Goal: Task Accomplishment & Management: Use online tool/utility

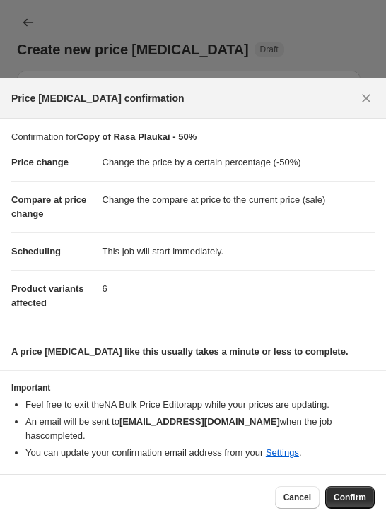
select select "percentage"
select select "vendor"
select select "collection"
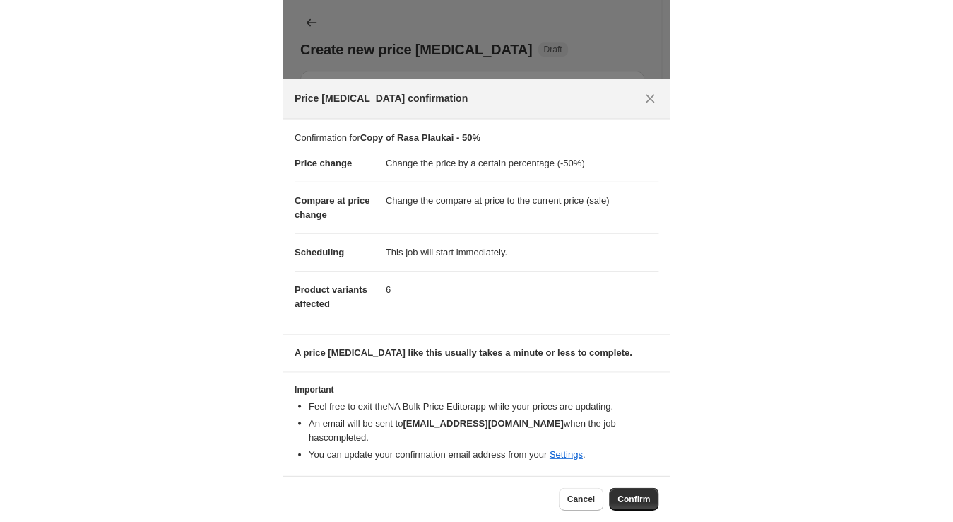
scroll to position [1085, 0]
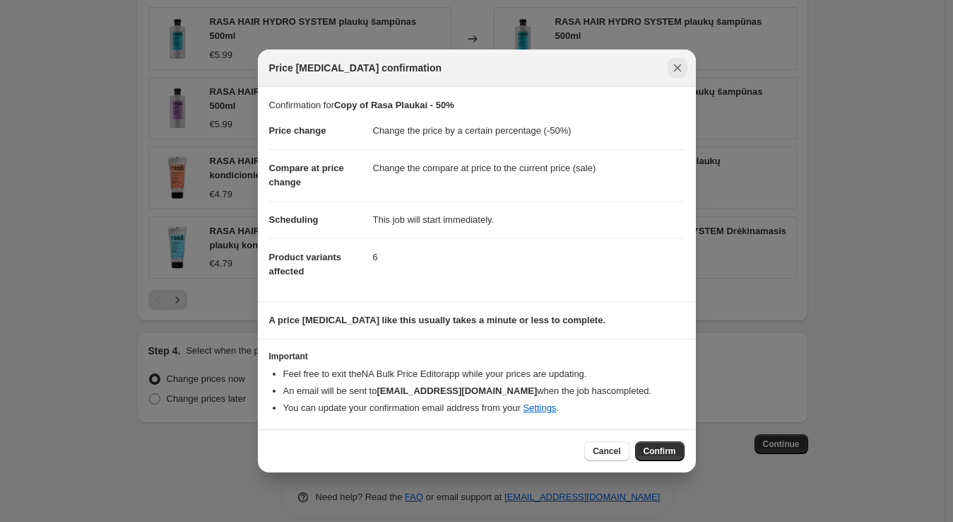
click at [385, 70] on button "Close" at bounding box center [678, 68] width 20 height 20
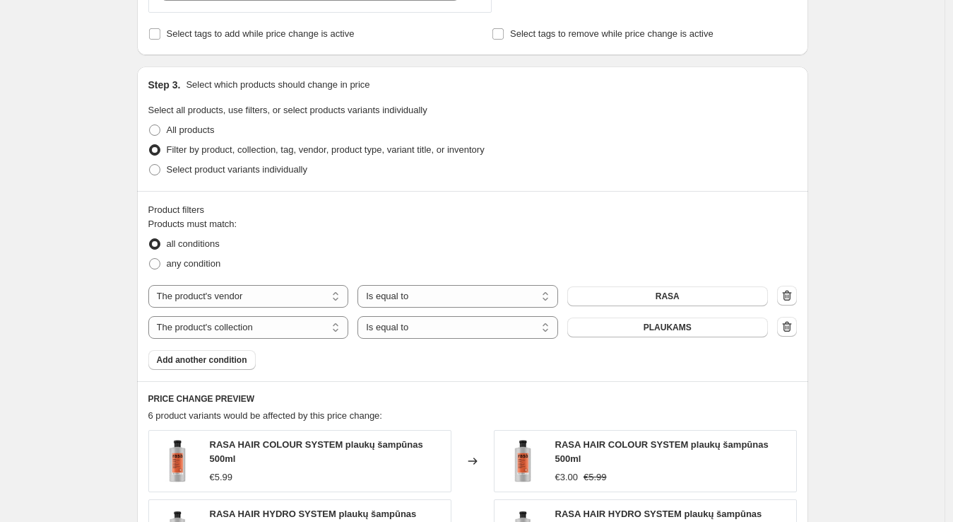
scroll to position [0, 0]
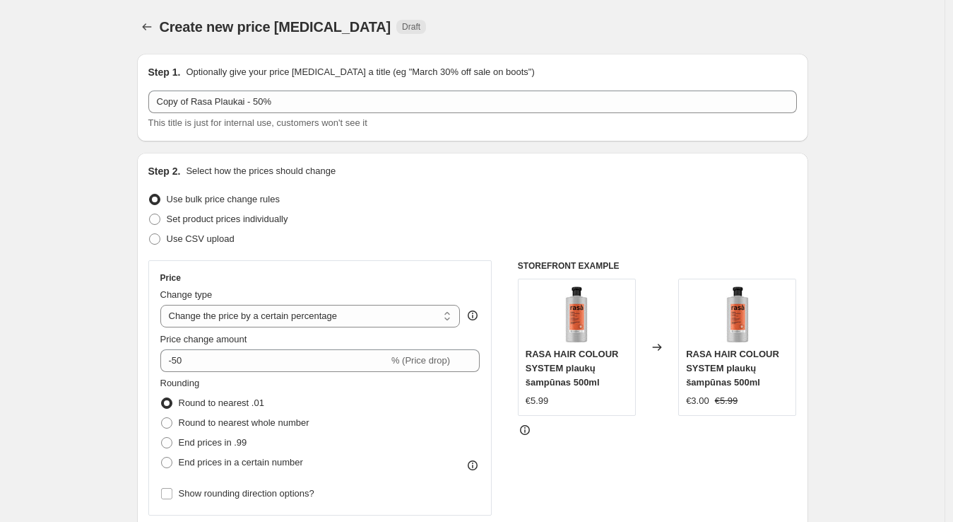
click at [147, 17] on button "Price change jobs" at bounding box center [147, 27] width 20 height 20
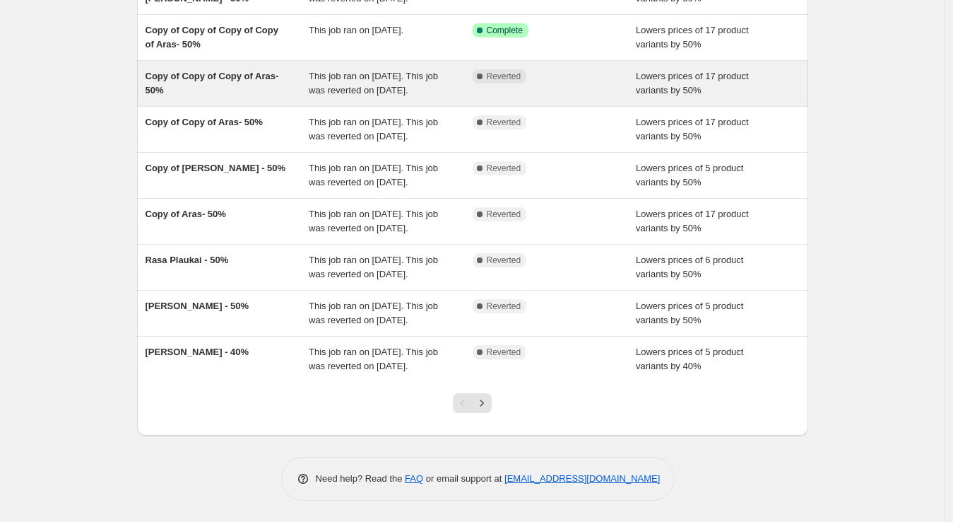
scroll to position [271, 0]
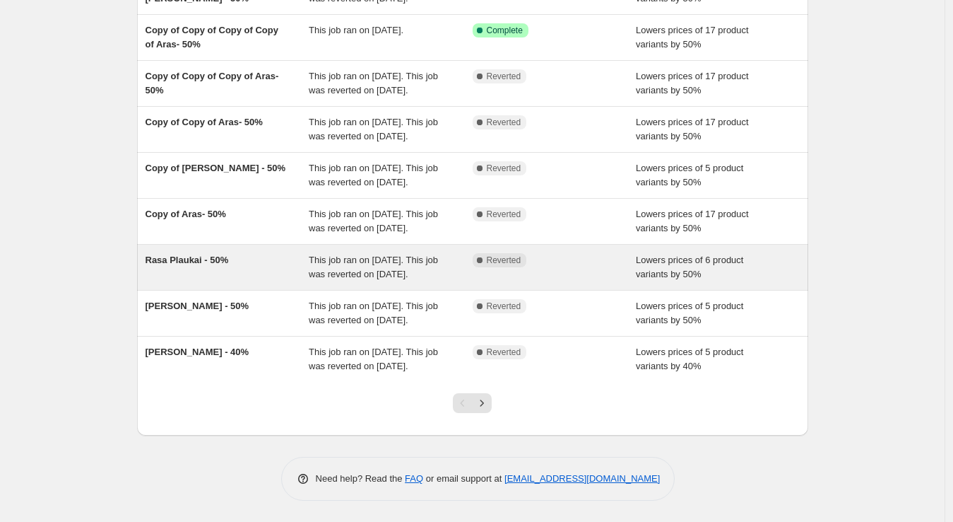
click at [222, 281] on div "Rasa Plaukai - 50%" at bounding box center [228, 267] width 164 height 28
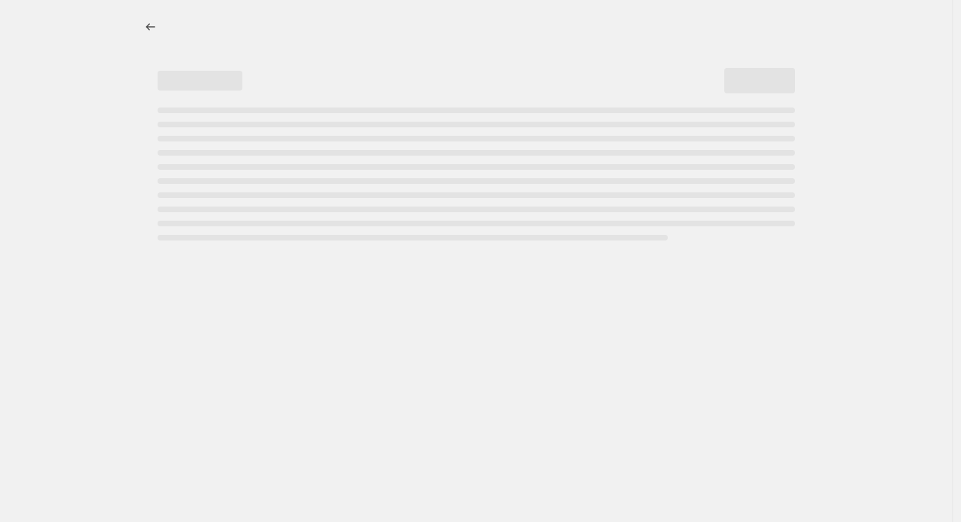
select select "percentage"
select select "vendor"
select select "collection"
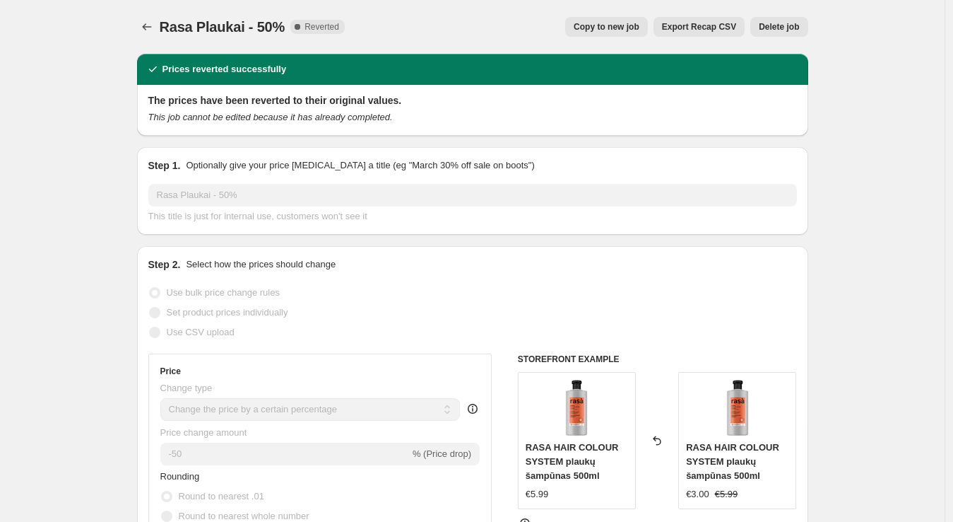
click at [385, 30] on span "Copy to new job" at bounding box center [607, 26] width 66 height 11
select select "percentage"
select select "vendor"
select select "collection"
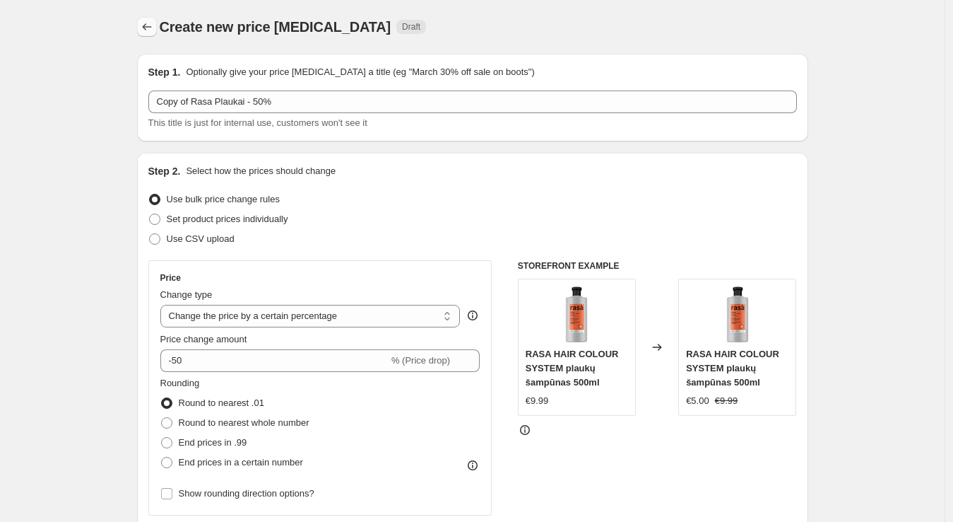
click at [157, 28] on button "Price change jobs" at bounding box center [147, 27] width 20 height 20
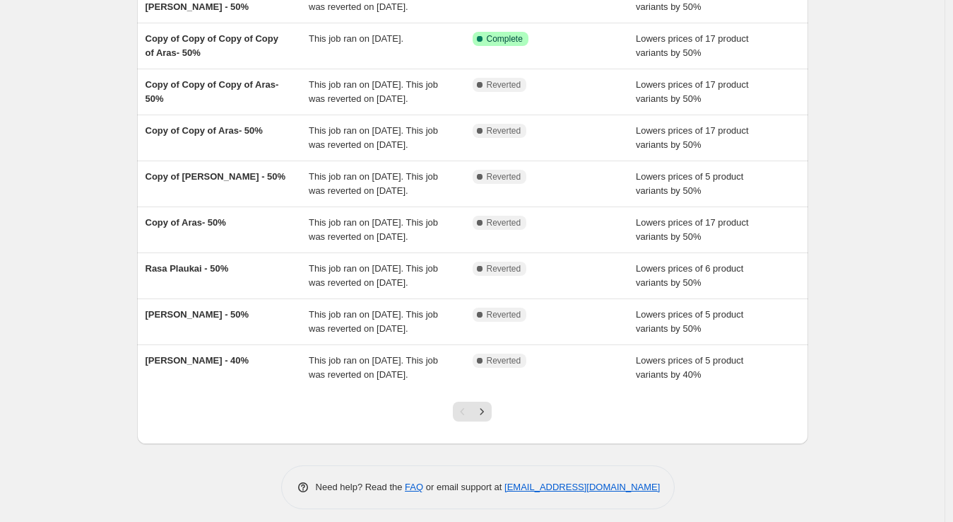
scroll to position [202, 0]
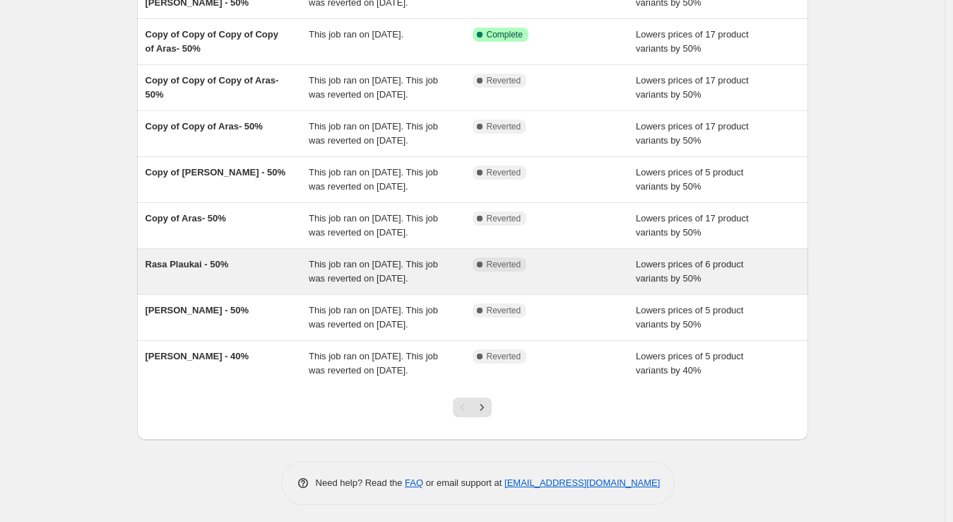
click at [180, 285] on div "Rasa Plaukai - 50%" at bounding box center [228, 271] width 164 height 28
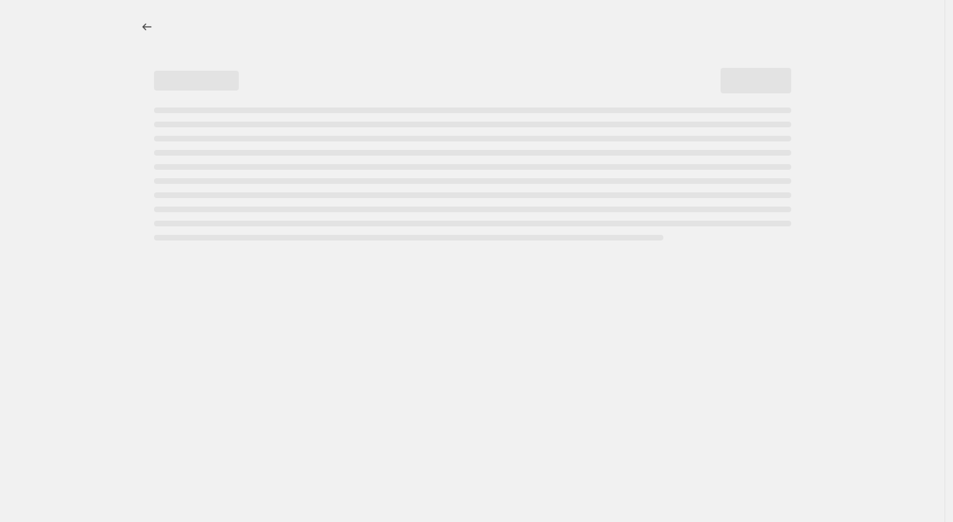
select select "percentage"
select select "vendor"
select select "collection"
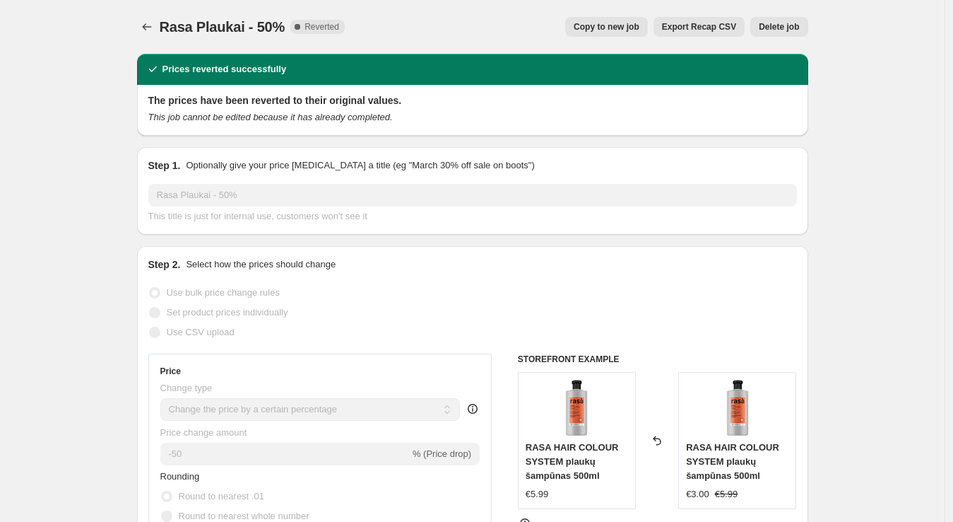
scroll to position [17, 0]
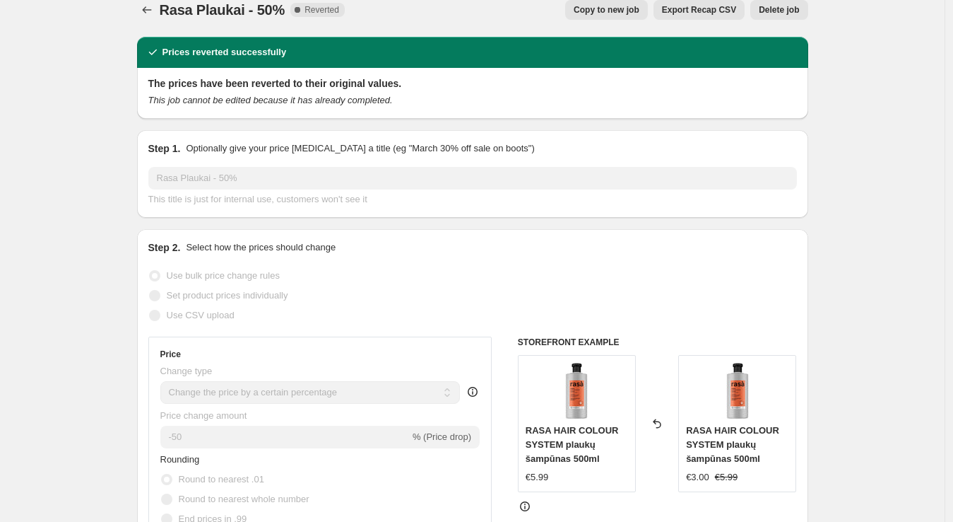
click at [385, 11] on span "Copy to new job" at bounding box center [607, 9] width 66 height 11
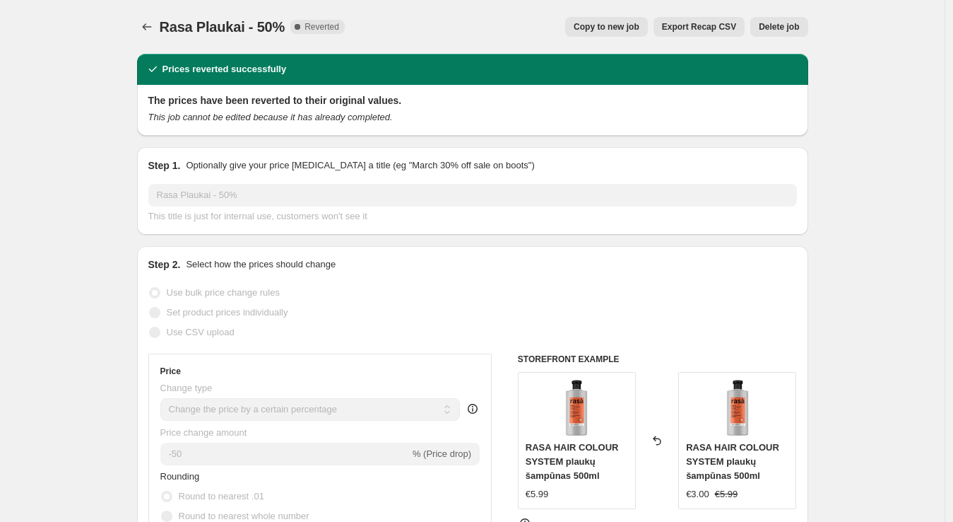
select select "percentage"
select select "vendor"
select select "collection"
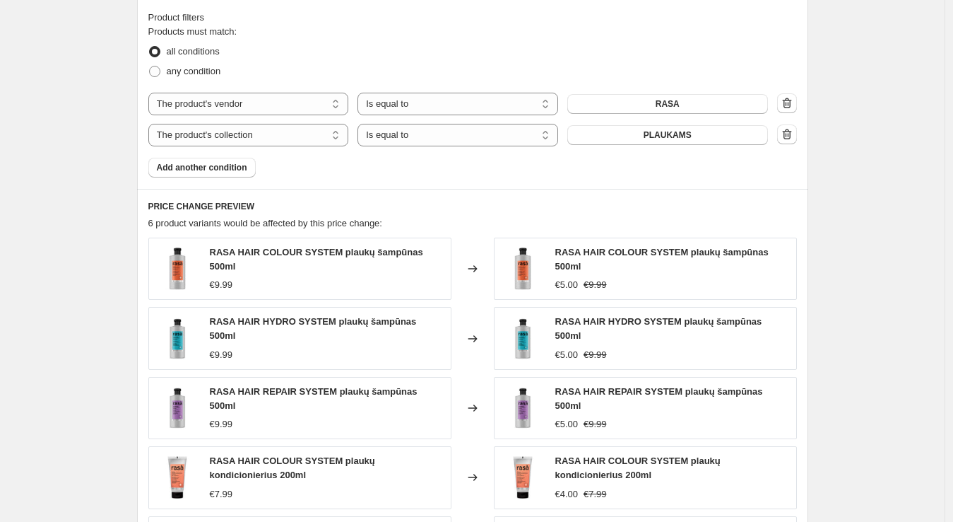
scroll to position [779, 0]
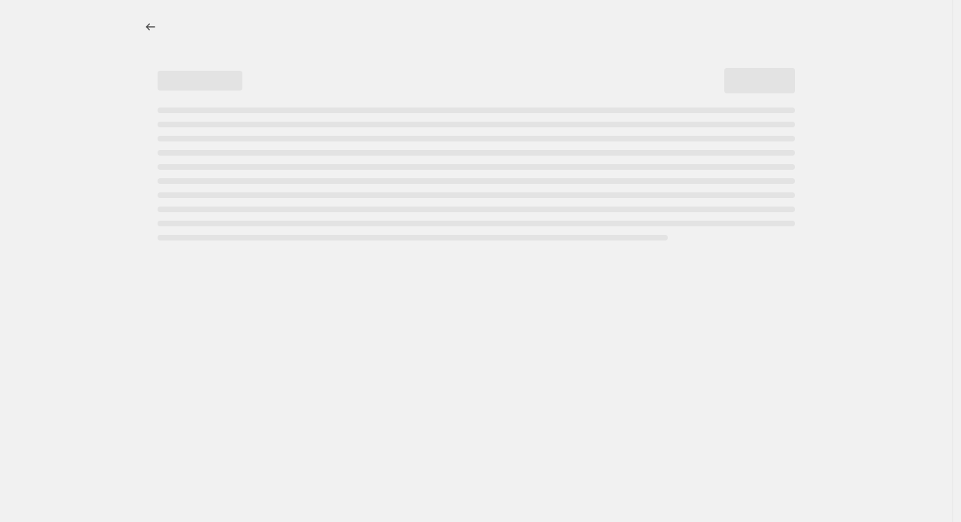
select select "percentage"
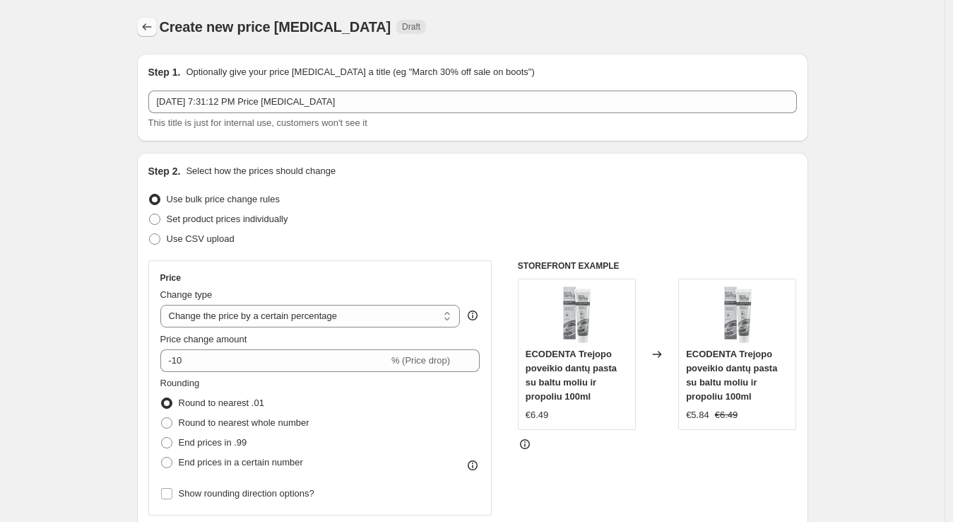
click at [142, 22] on button "Price change jobs" at bounding box center [147, 27] width 20 height 20
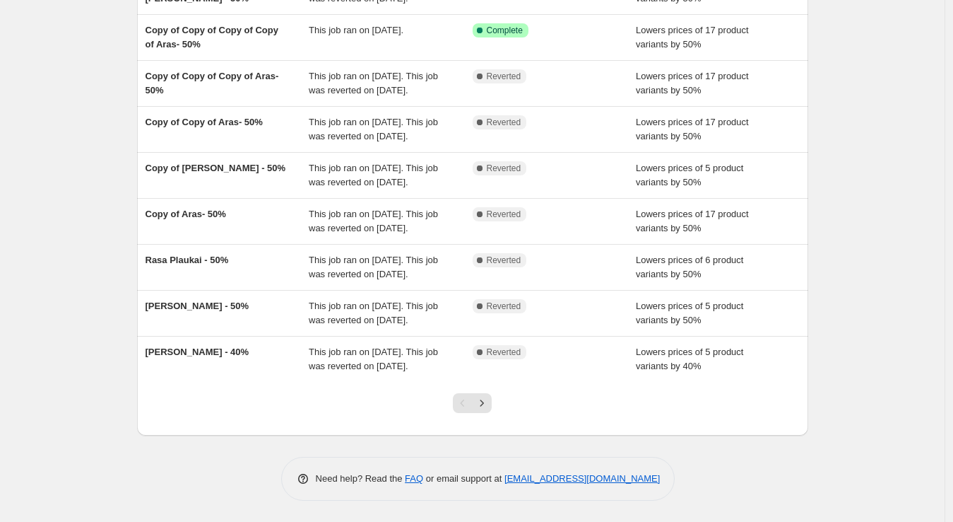
scroll to position [315, 0]
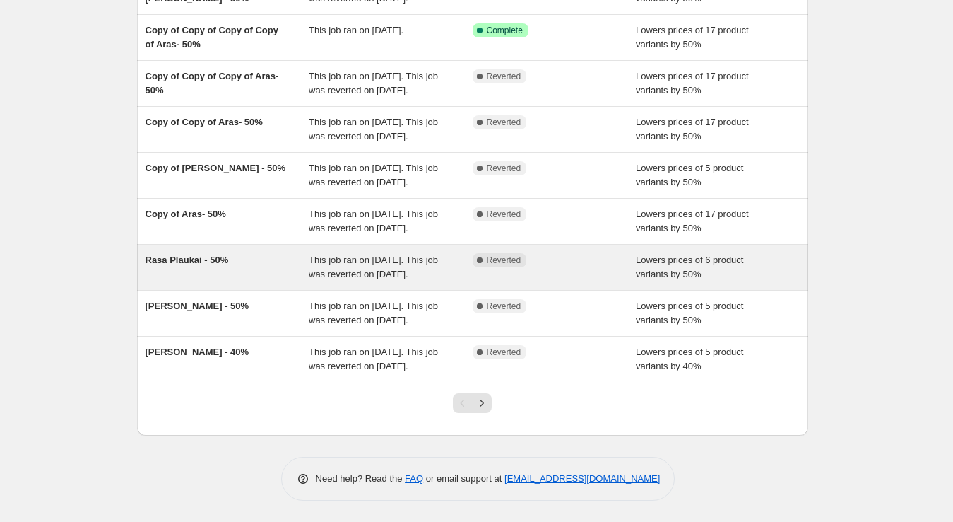
click at [211, 254] on span "Rasa Plaukai - 50%" at bounding box center [187, 259] width 83 height 11
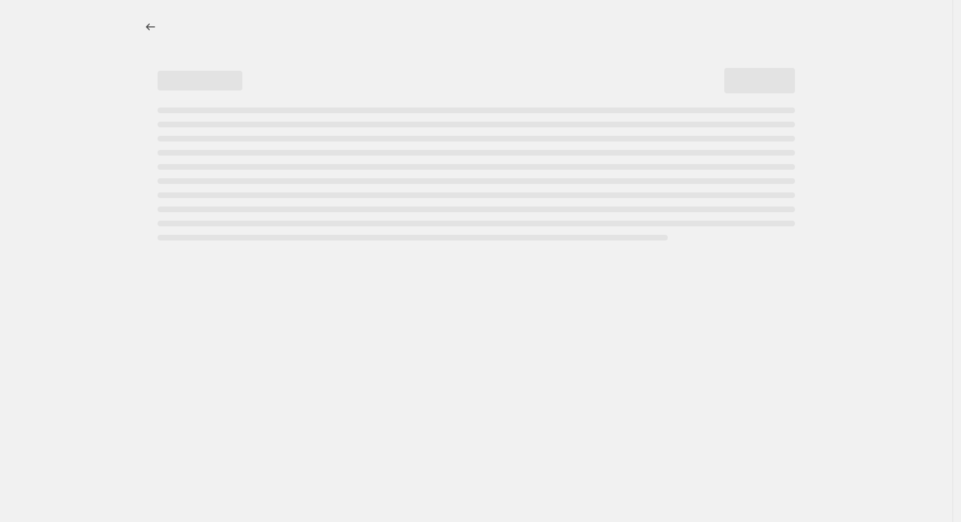
select select "percentage"
select select "vendor"
select select "collection"
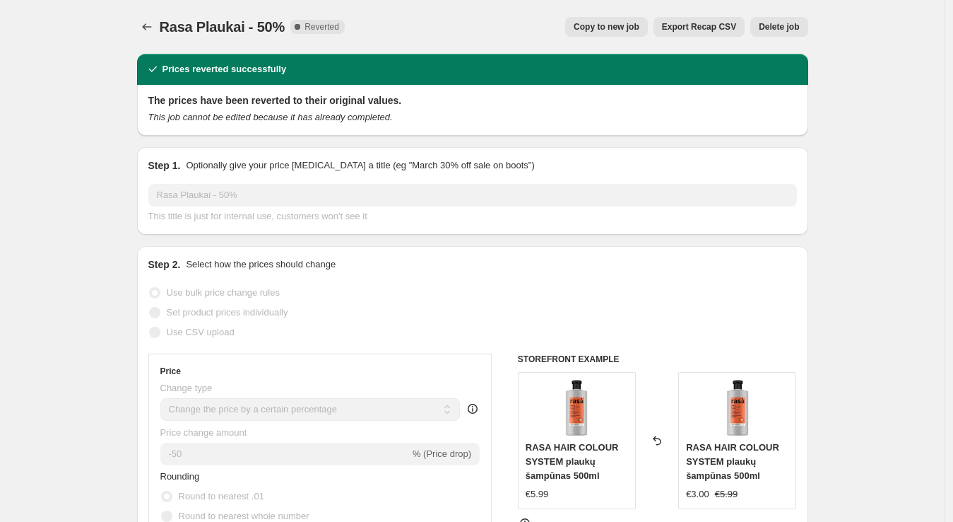
click at [620, 22] on span "Copy to new job" at bounding box center [607, 26] width 66 height 11
select select "percentage"
select select "vendor"
select select "collection"
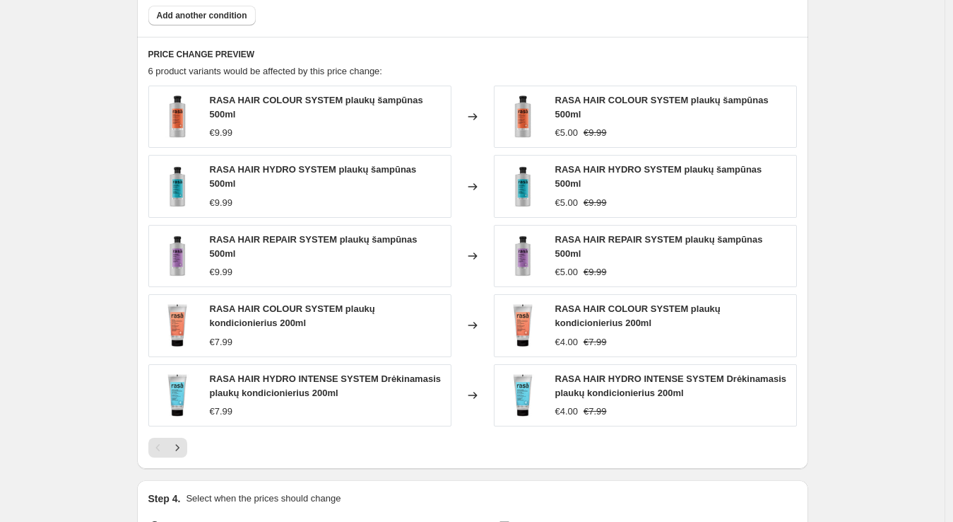
scroll to position [938, 0]
click at [182, 440] on icon "Next" at bounding box center [177, 447] width 14 height 14
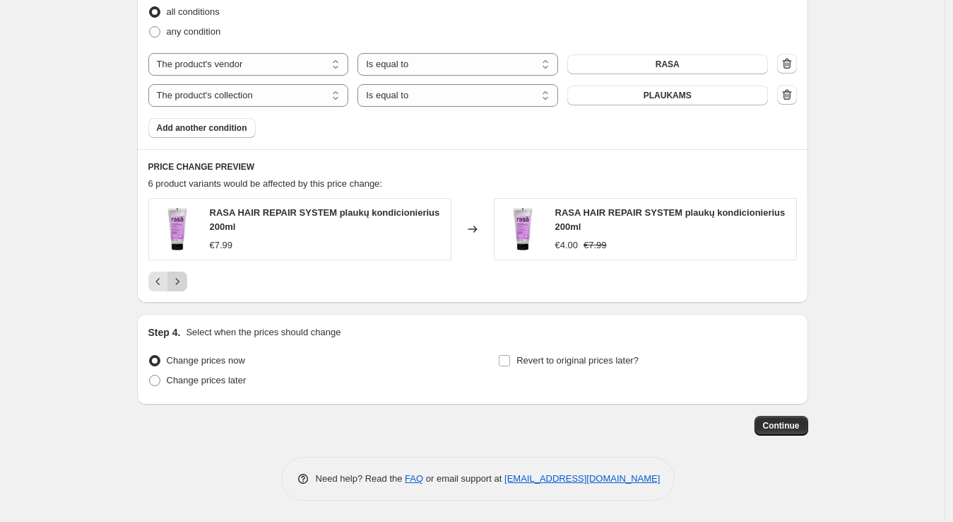
scroll to position [823, 0]
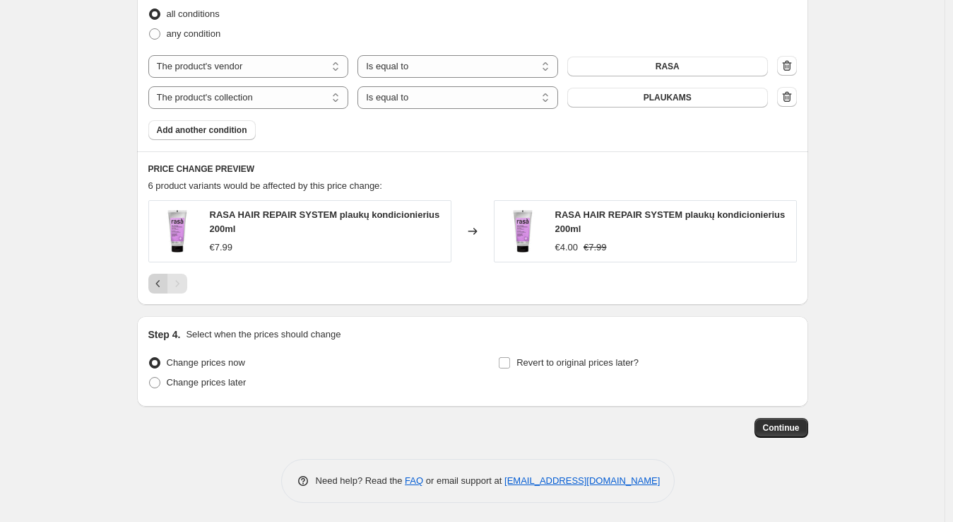
click at [165, 285] on icon "Previous" at bounding box center [158, 283] width 14 height 14
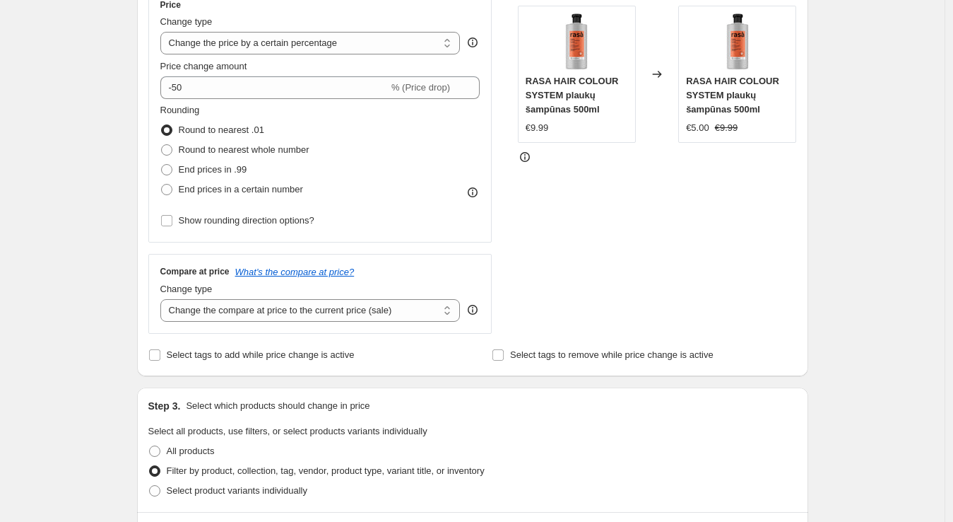
scroll to position [269, 0]
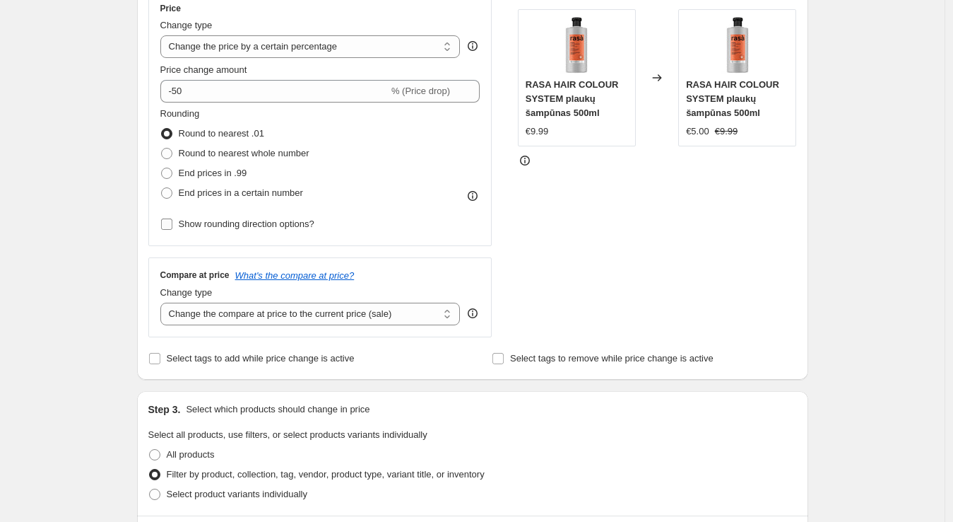
click at [218, 225] on span "Show rounding direction options?" at bounding box center [247, 223] width 136 height 11
click at [172, 225] on input "Show rounding direction options?" at bounding box center [166, 223] width 11 height 11
checkbox input "true"
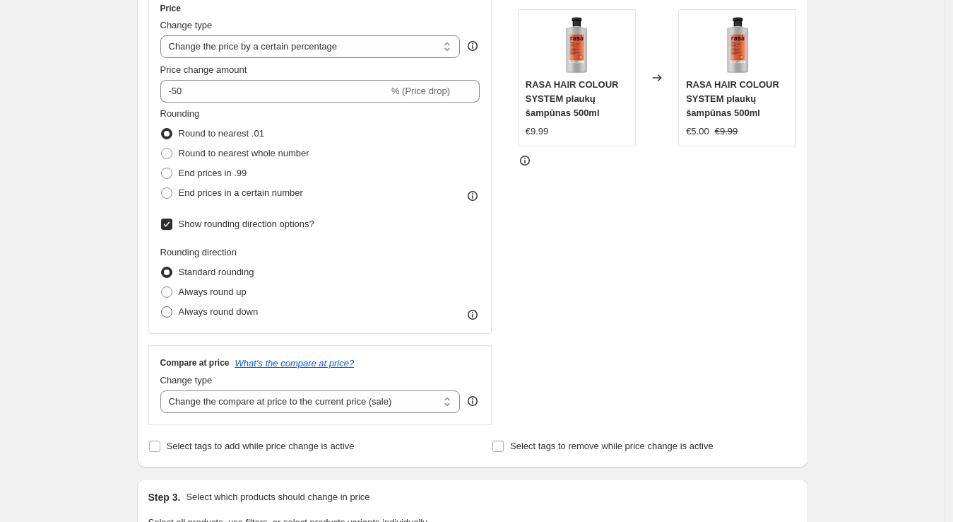
click at [232, 309] on span "Always round down" at bounding box center [219, 311] width 80 height 11
click at [162, 307] on input "Always round down" at bounding box center [161, 306] width 1 height 1
radio input "true"
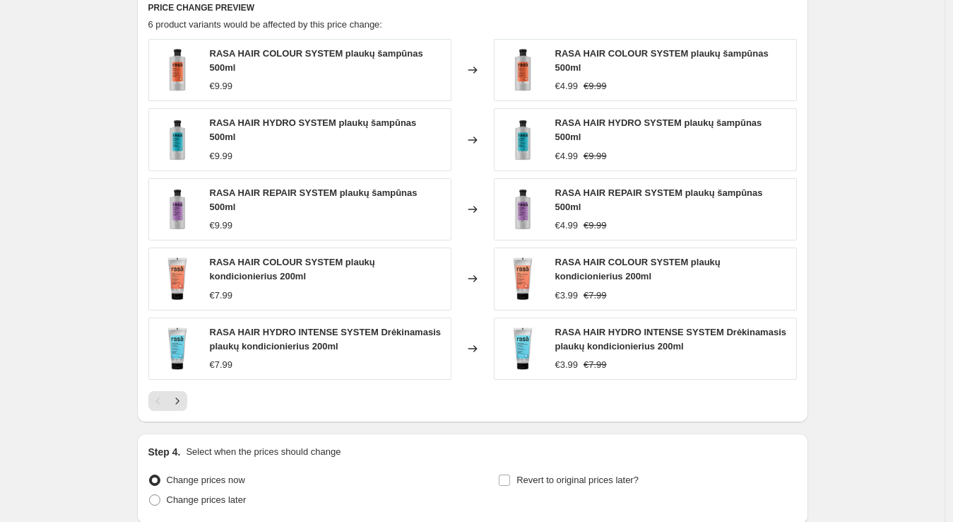
scroll to position [1173, 0]
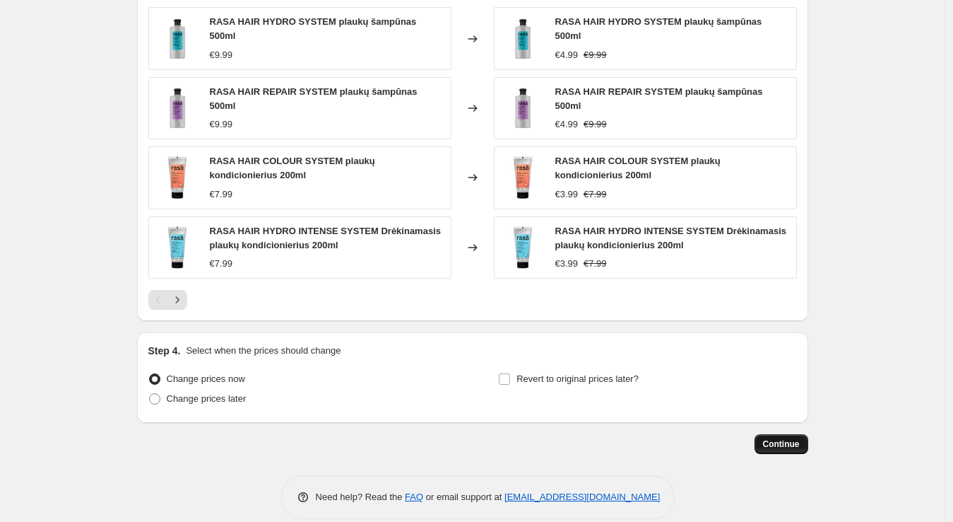
click at [794, 438] on span "Continue" at bounding box center [781, 443] width 37 height 11
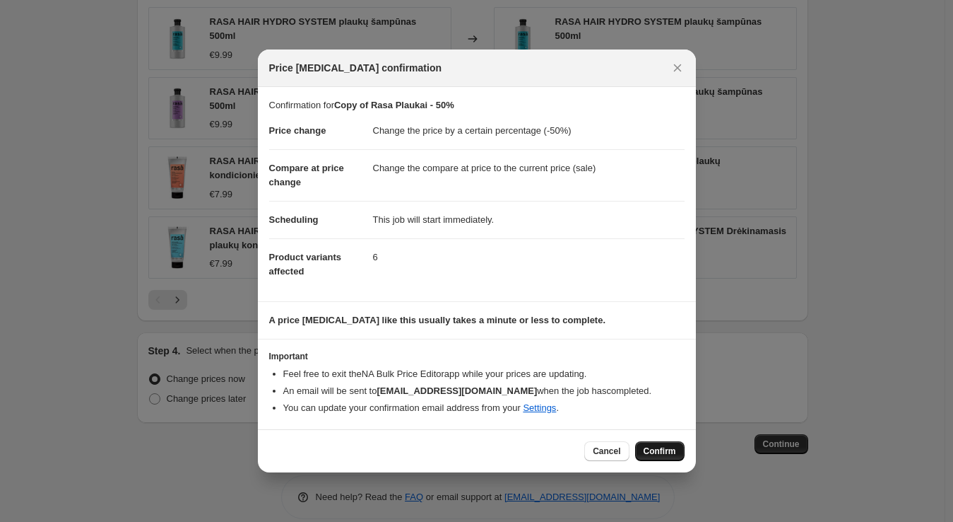
click at [673, 449] on span "Confirm" at bounding box center [660, 450] width 33 height 11
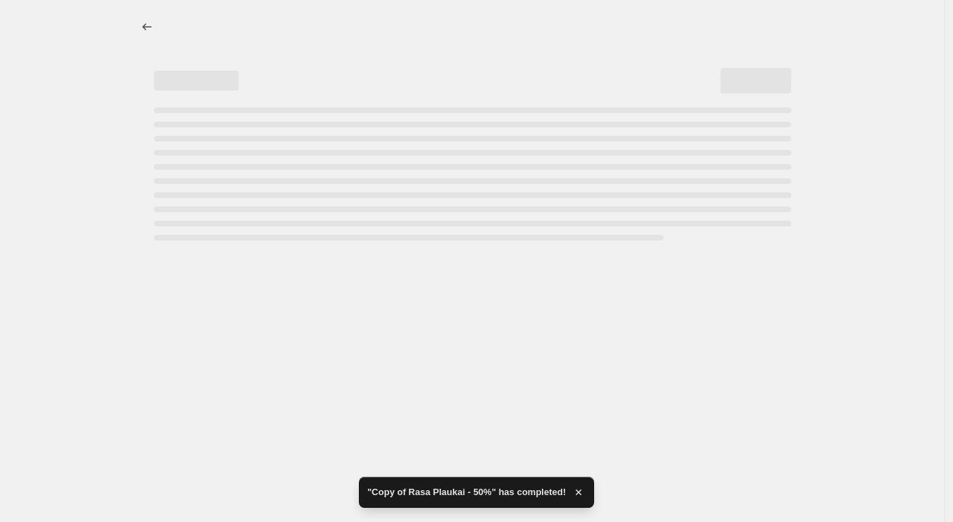
select select "percentage"
select select "vendor"
select select "collection"
